Goal: Transaction & Acquisition: Purchase product/service

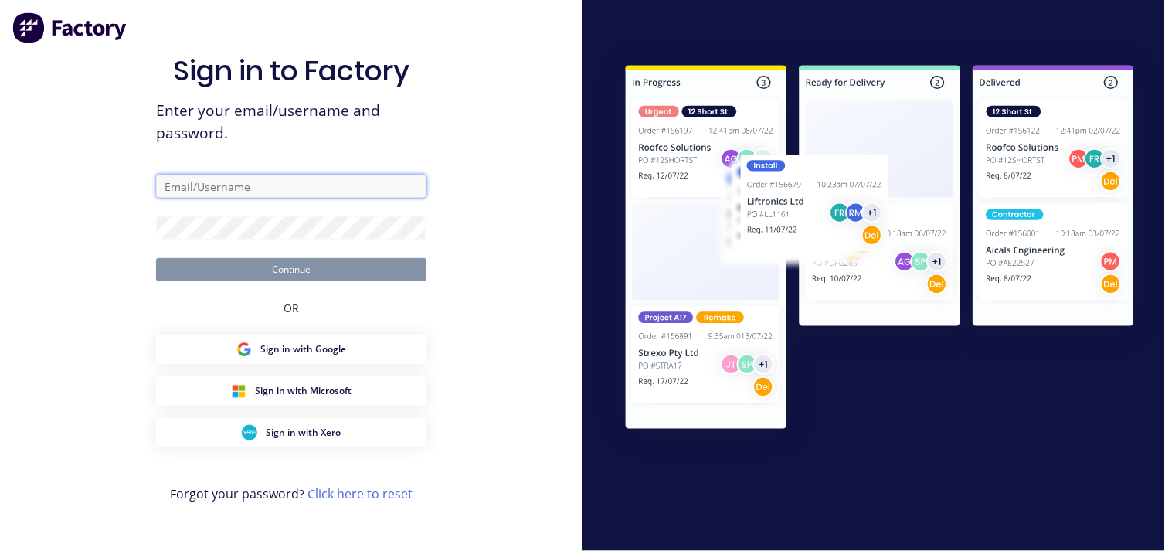
type input "accounts@gdiengineering.com.au"
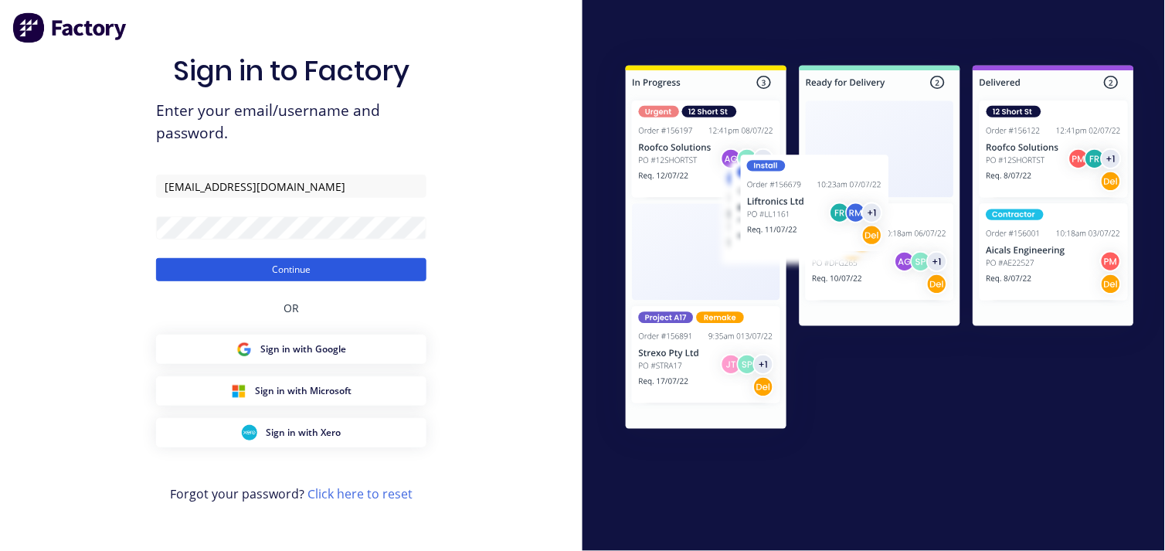
click at [325, 273] on button "Continue" at bounding box center [291, 269] width 270 height 23
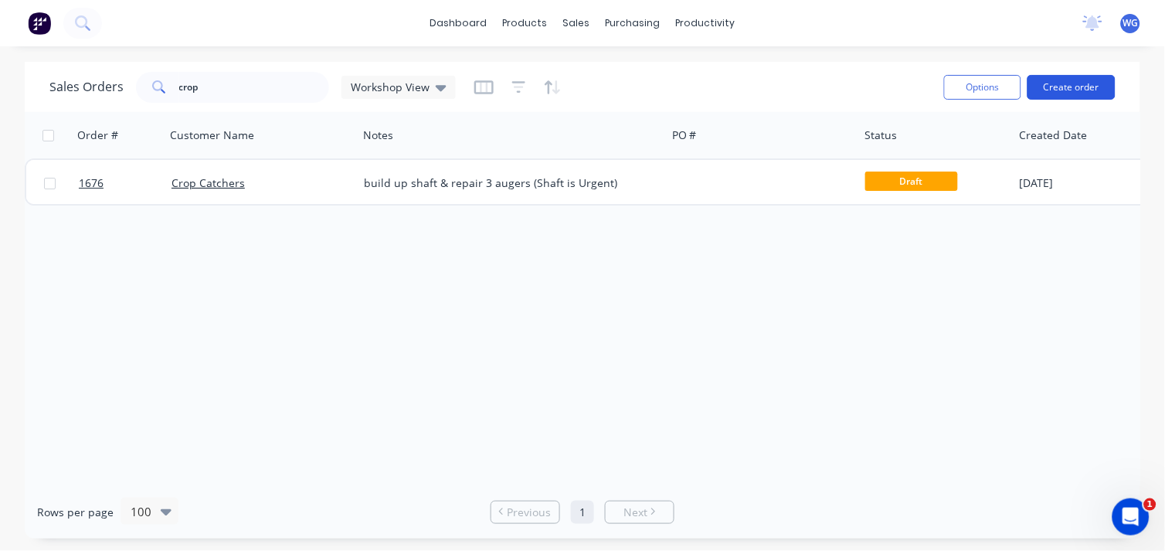
click at [1052, 83] on button "Create order" at bounding box center [1072, 87] width 88 height 25
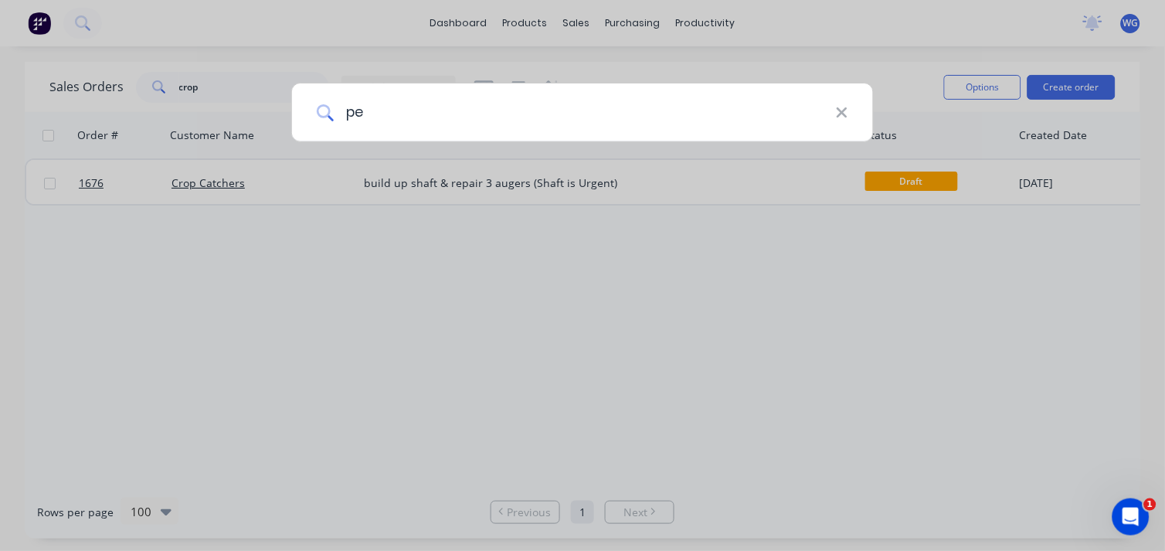
type input "p"
click at [411, 233] on div at bounding box center [582, 275] width 1165 height 551
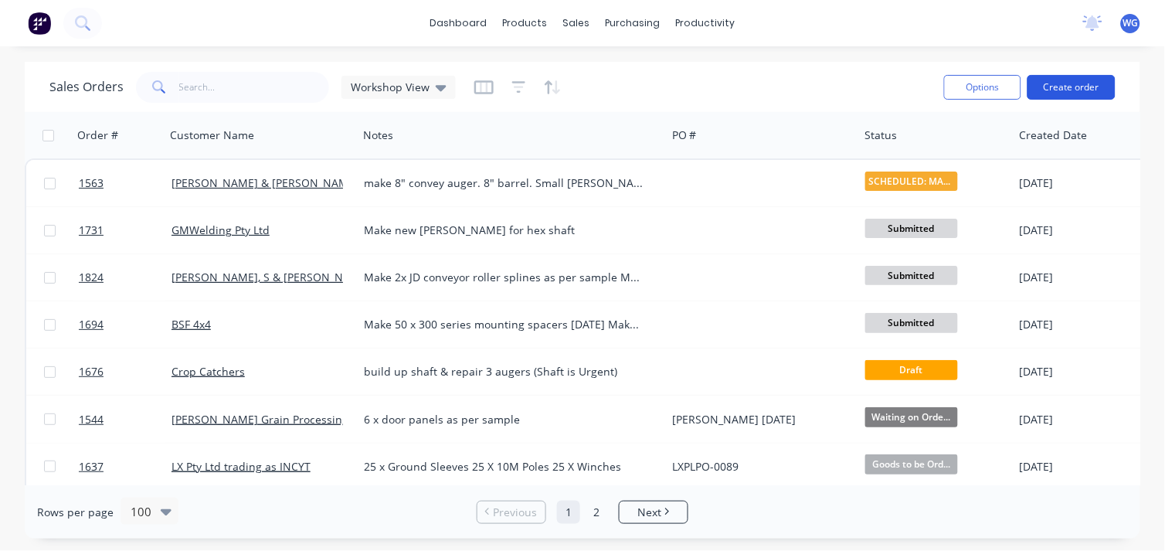
click at [1086, 81] on button "Create order" at bounding box center [1072, 87] width 88 height 25
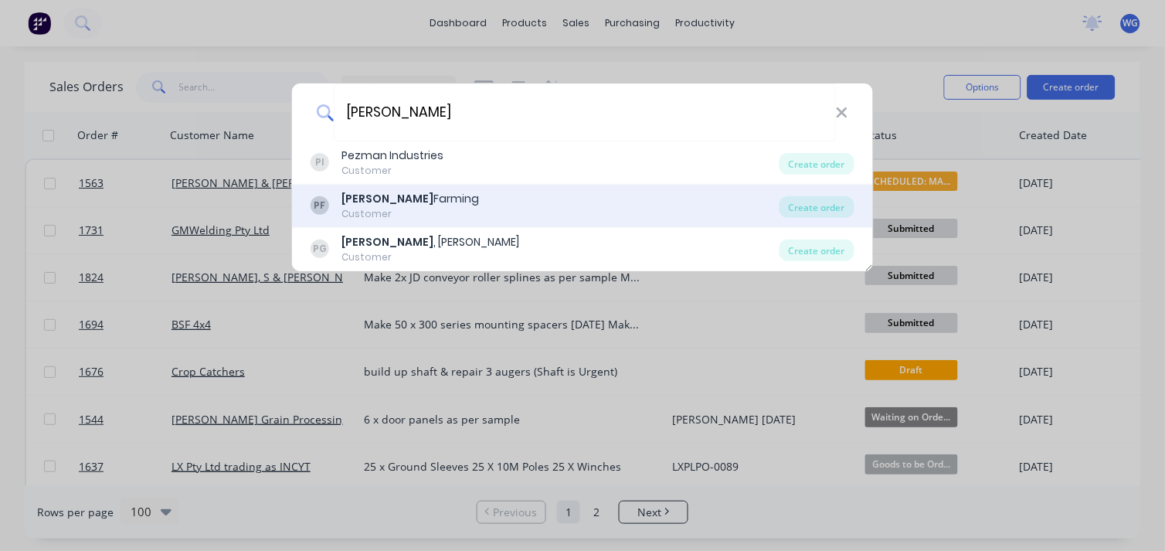
type input "[PERSON_NAME]"
click at [410, 204] on div "Perry Farming" at bounding box center [411, 199] width 138 height 16
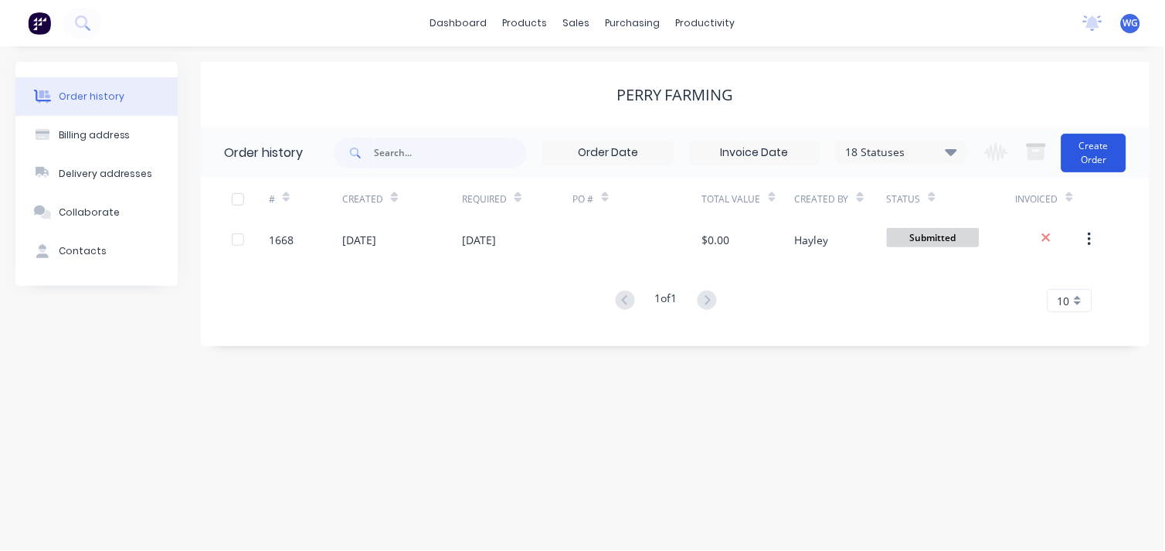
click at [1090, 147] on button "Create Order" at bounding box center [1094, 153] width 65 height 39
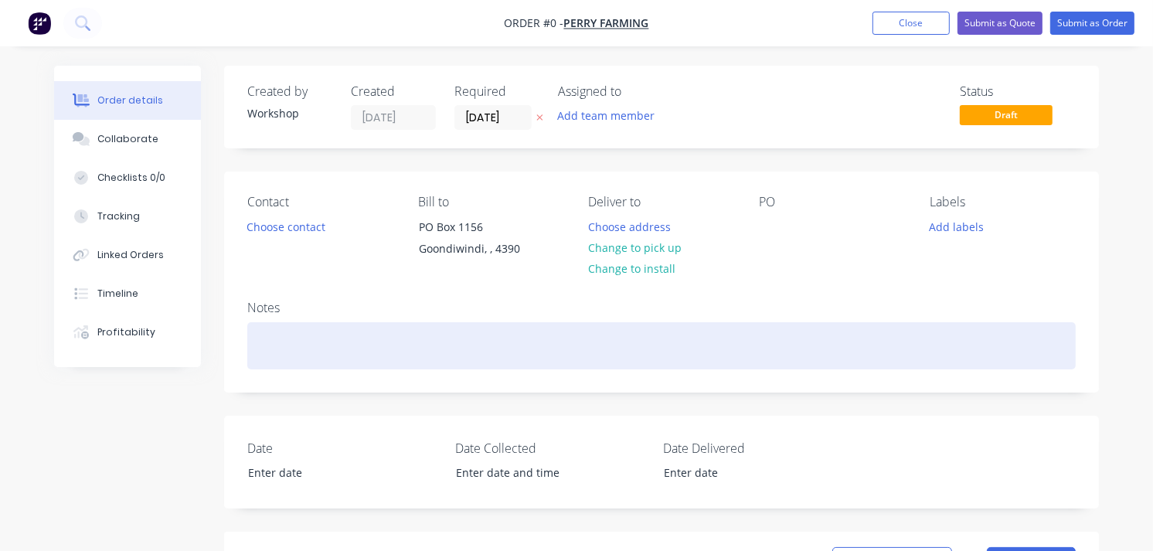
click at [317, 338] on div at bounding box center [661, 345] width 828 height 47
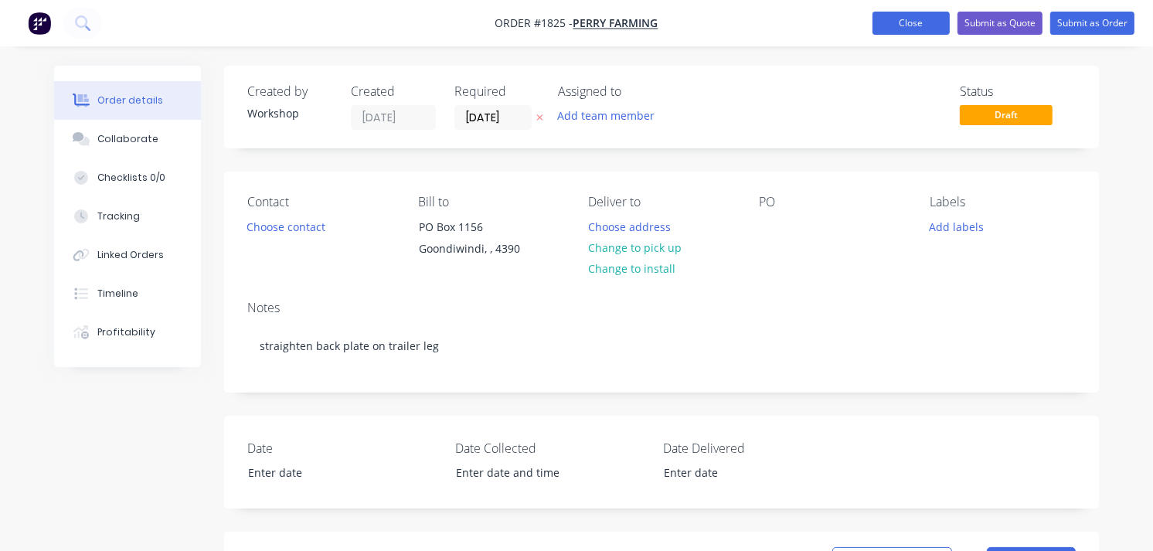
click at [904, 21] on button "Close" at bounding box center [910, 23] width 77 height 23
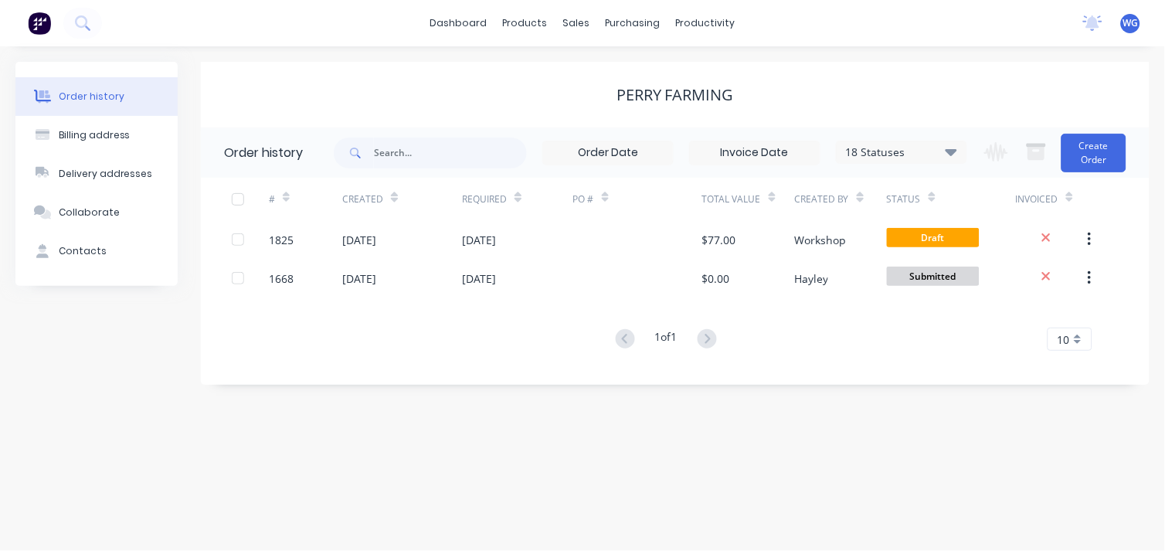
click at [36, 14] on img at bounding box center [39, 23] width 23 height 23
